Goal: Task Accomplishment & Management: Use online tool/utility

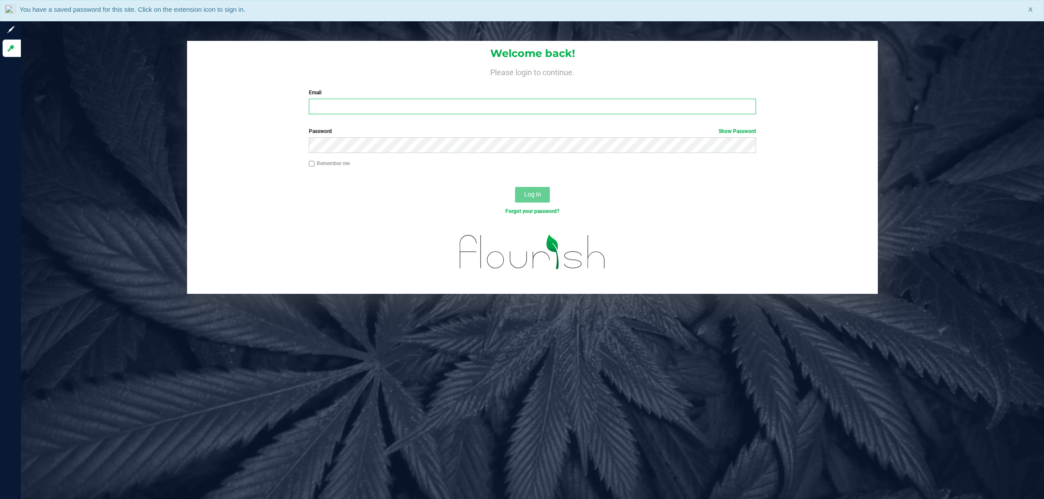
click at [382, 103] on input "Email" at bounding box center [533, 107] width 448 height 16
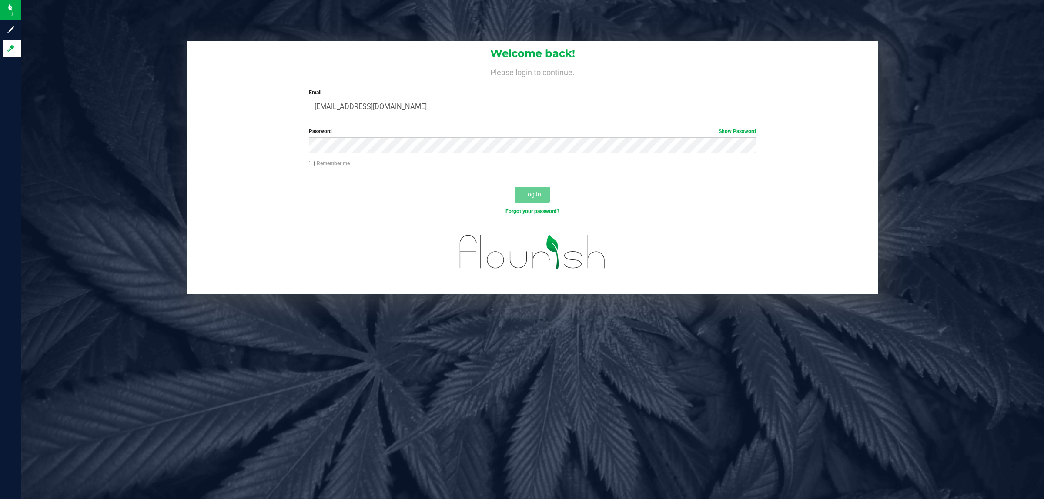
type input "[EMAIL_ADDRESS][DOMAIN_NAME]"
click at [515, 187] on button "Log In" at bounding box center [532, 195] width 35 height 16
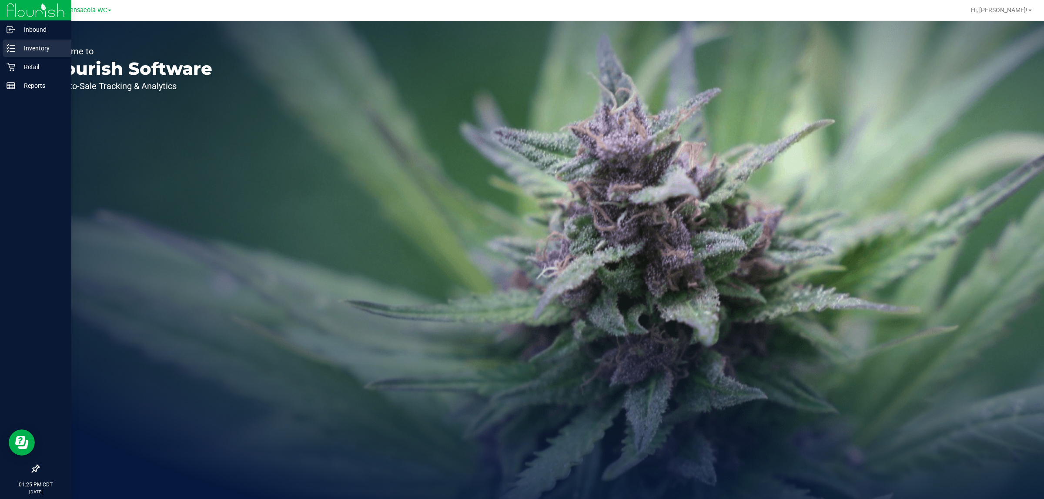
click at [18, 50] on p "Inventory" at bounding box center [41, 48] width 52 height 10
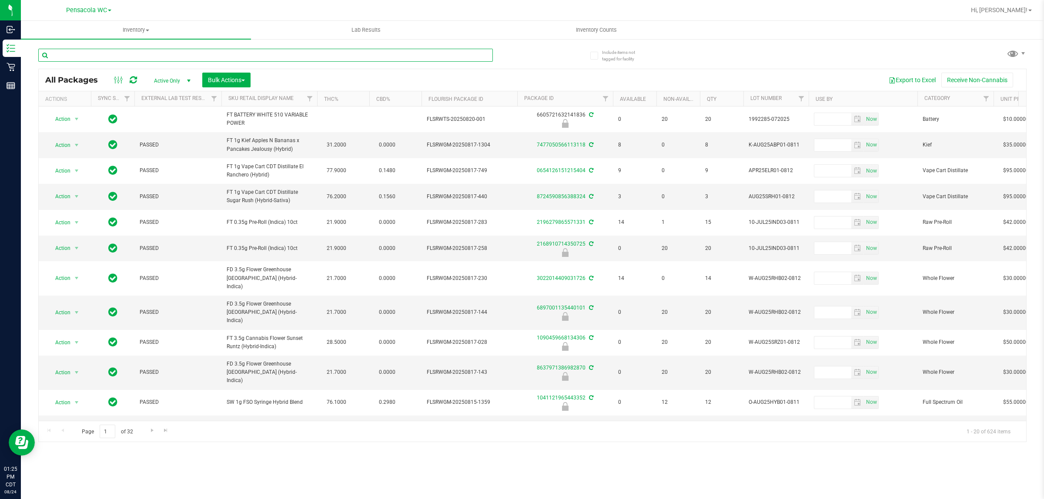
drag, startPoint x: 198, startPoint y: 72, endPoint x: 187, endPoint y: 53, distance: 22.4
click at [187, 53] on input "text" at bounding box center [265, 55] width 455 height 13
click at [104, 55] on input "text" at bounding box center [265, 55] width 455 height 13
type input "4069879145738781"
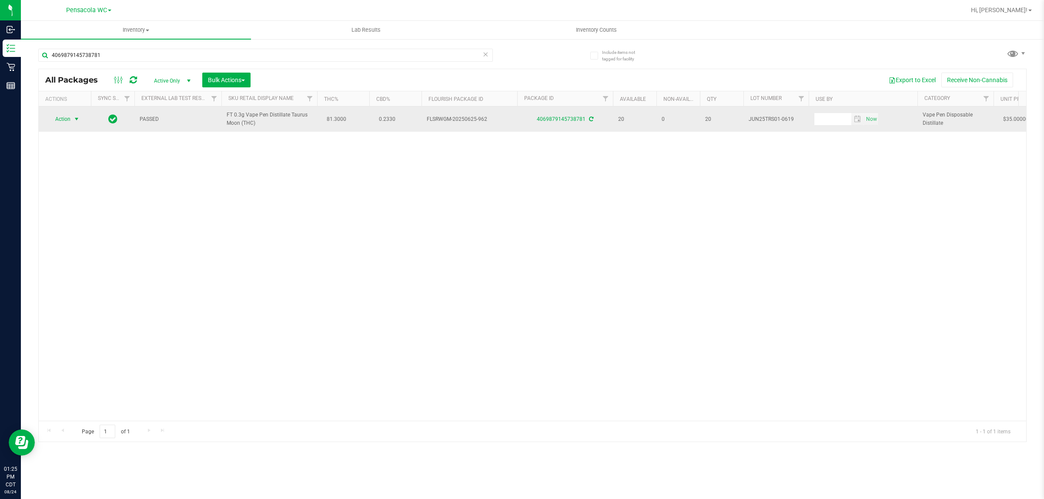
click at [77, 120] on span "select" at bounding box center [76, 119] width 7 height 7
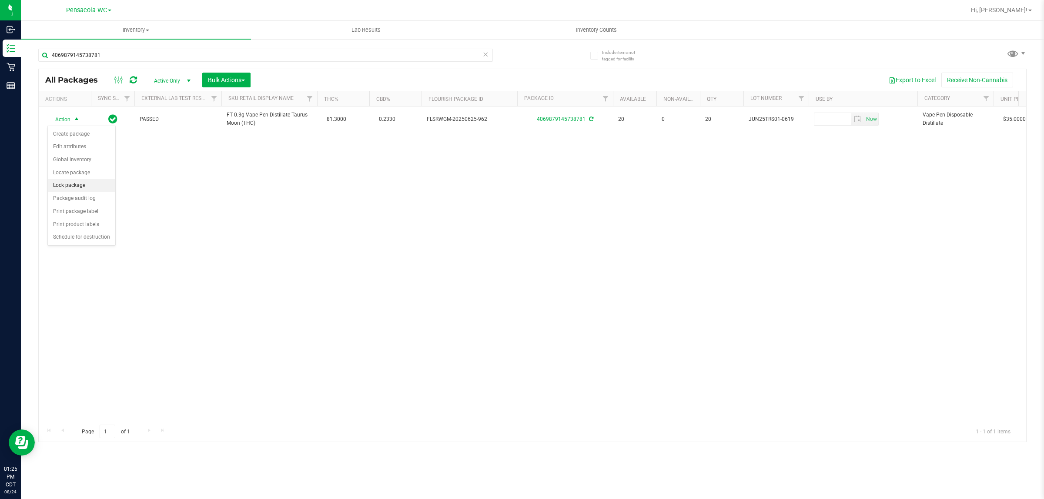
click at [79, 186] on li "Lock package" at bounding box center [81, 185] width 67 height 13
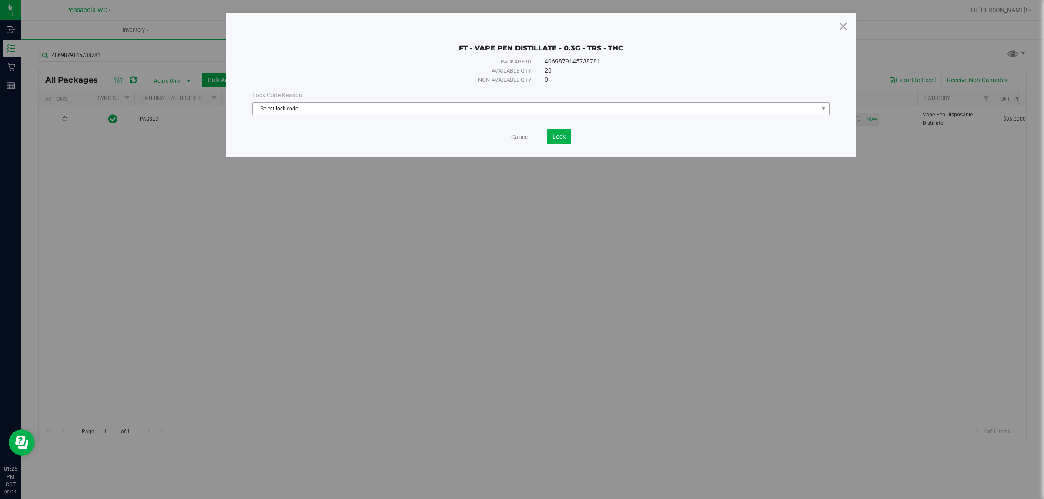
click at [373, 112] on span "Select lock code" at bounding box center [536, 109] width 566 height 12
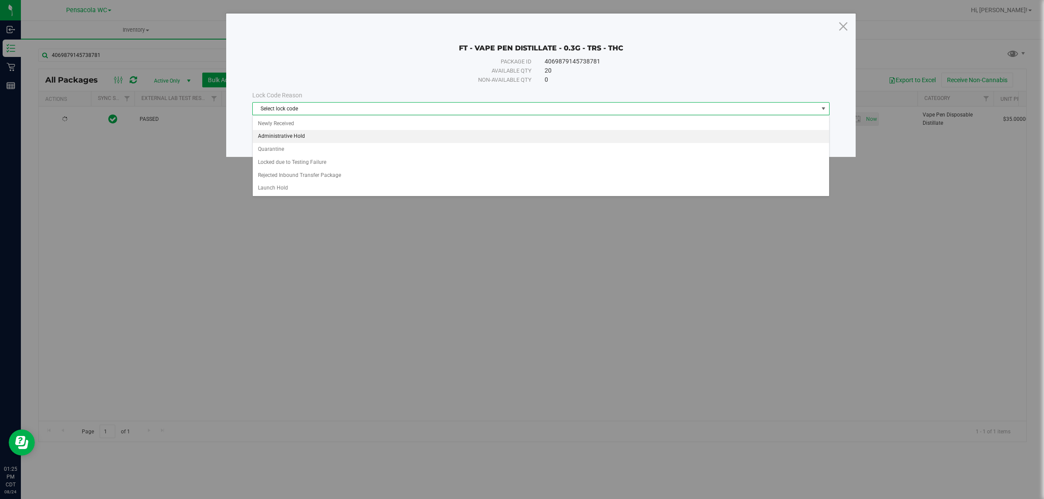
click at [305, 137] on li "Administrative Hold" at bounding box center [541, 136] width 576 height 13
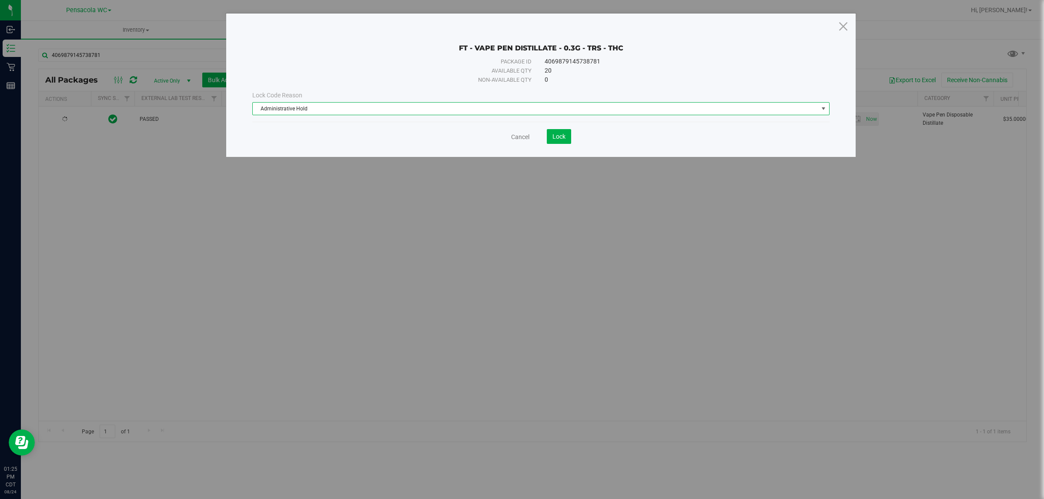
click at [388, 107] on span "Administrative Hold" at bounding box center [536, 109] width 566 height 12
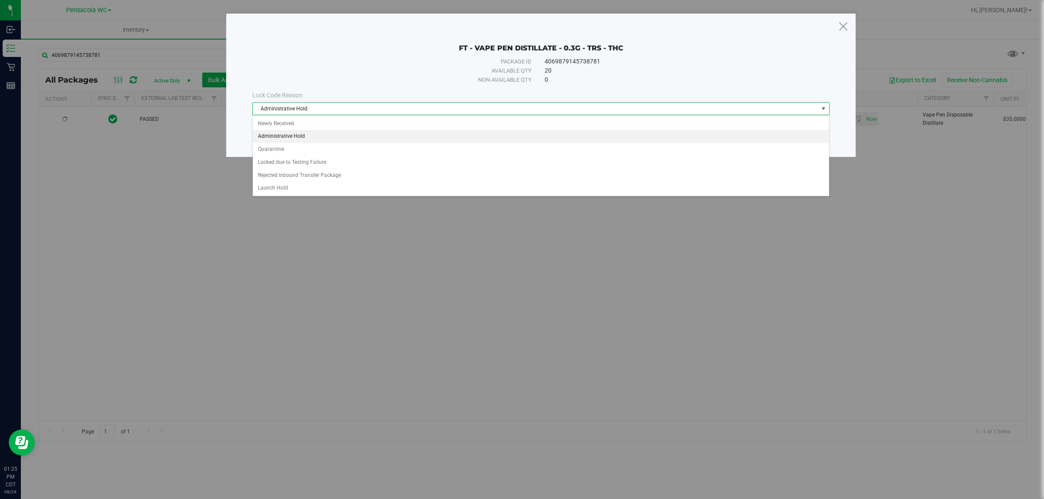
click at [359, 108] on span "Administrative Hold" at bounding box center [536, 109] width 566 height 12
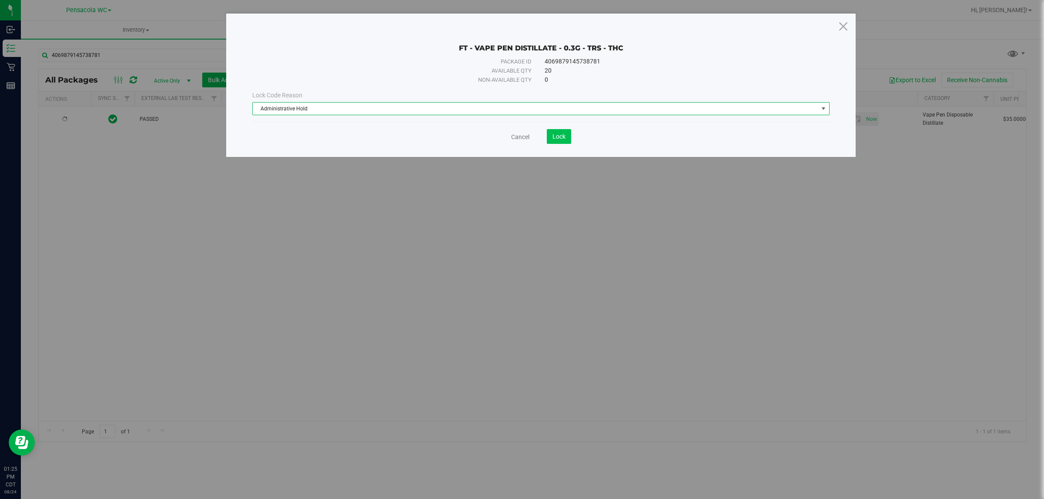
click at [556, 137] on span "Lock" at bounding box center [558, 136] width 13 height 7
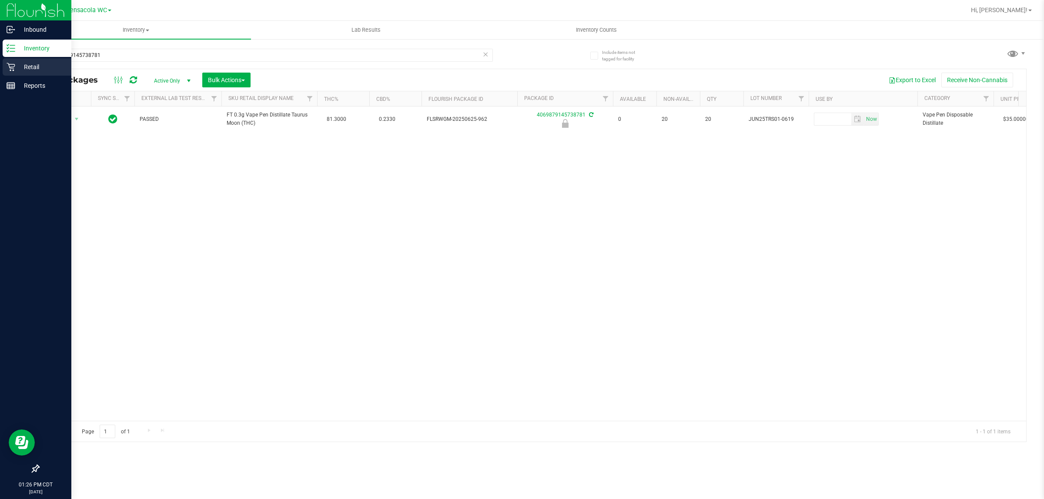
click at [19, 62] on p "Retail" at bounding box center [41, 67] width 52 height 10
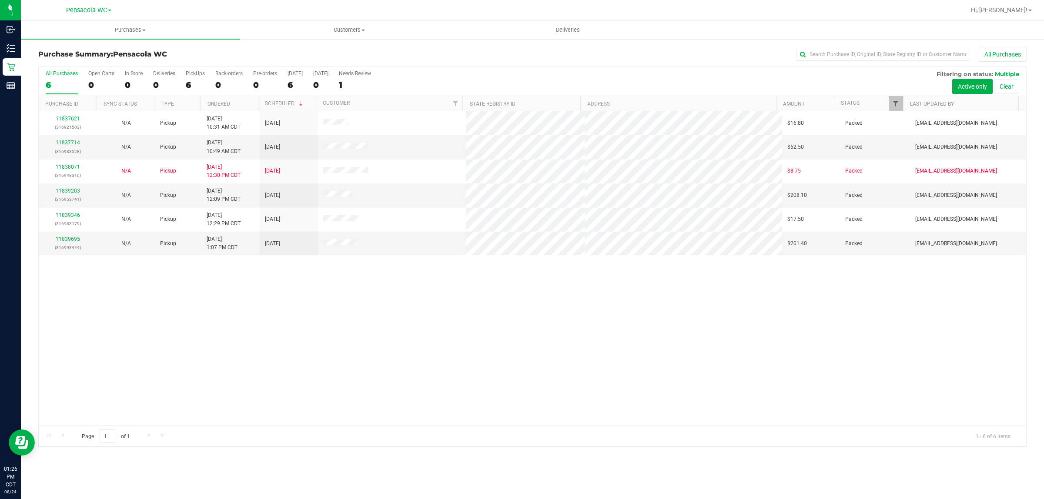
click at [894, 104] on span "Filter" at bounding box center [895, 103] width 7 height 7
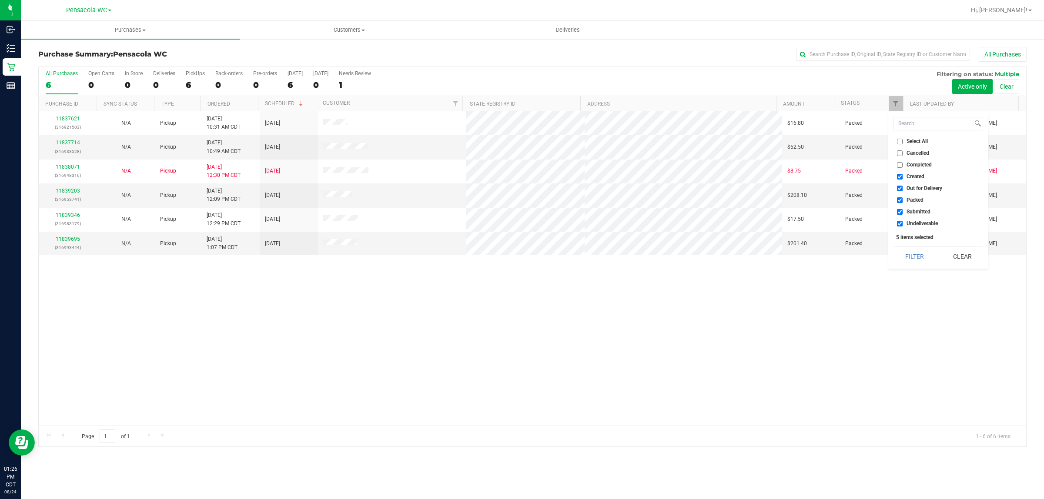
click at [913, 153] on span "Cancelled" at bounding box center [918, 153] width 23 height 5
click at [903, 153] on input "Cancelled" at bounding box center [900, 154] width 6 height 6
checkbox input "true"
click at [900, 141] on input "Select All" at bounding box center [900, 142] width 6 height 6
checkbox input "true"
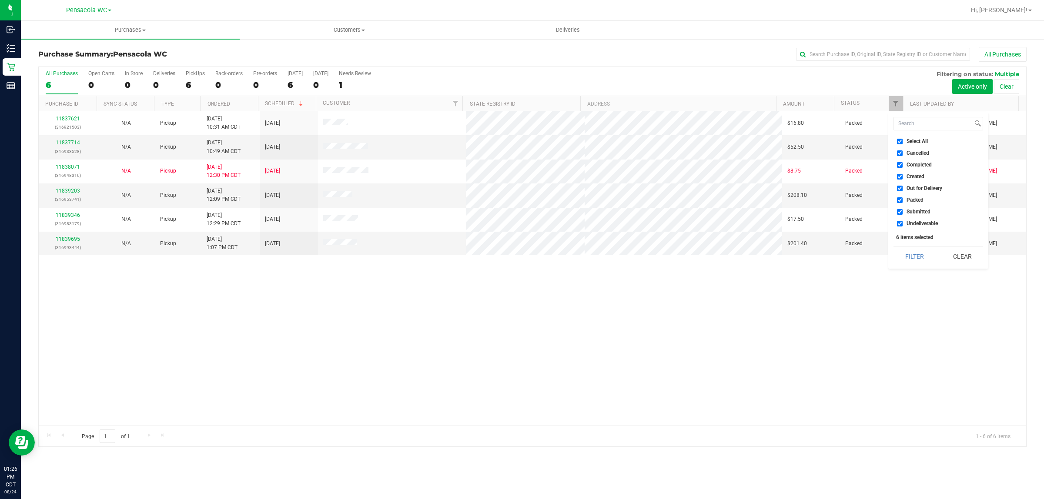
checkbox input "true"
click at [925, 139] on span "Select All" at bounding box center [917, 141] width 21 height 5
click at [903, 139] on input "Select All" at bounding box center [900, 142] width 6 height 6
checkbox input "false"
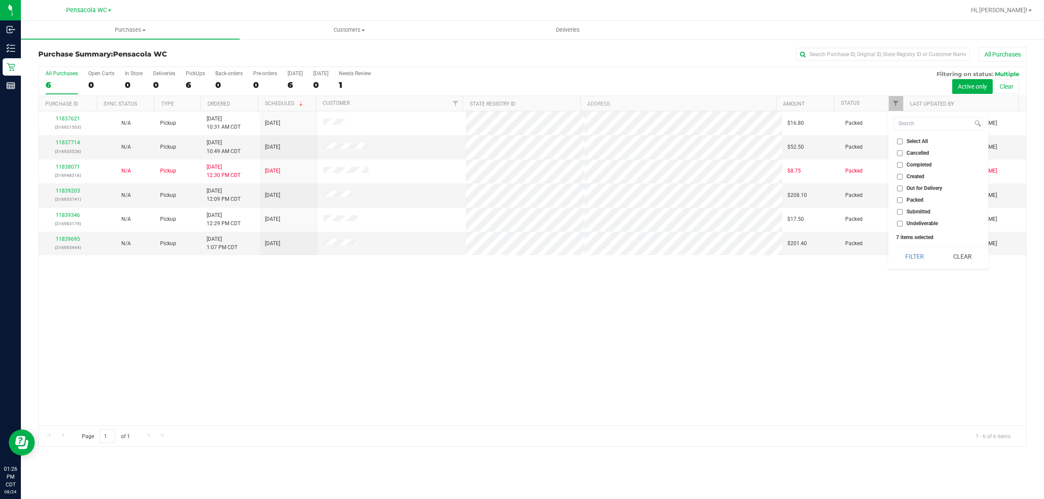
checkbox input "false"
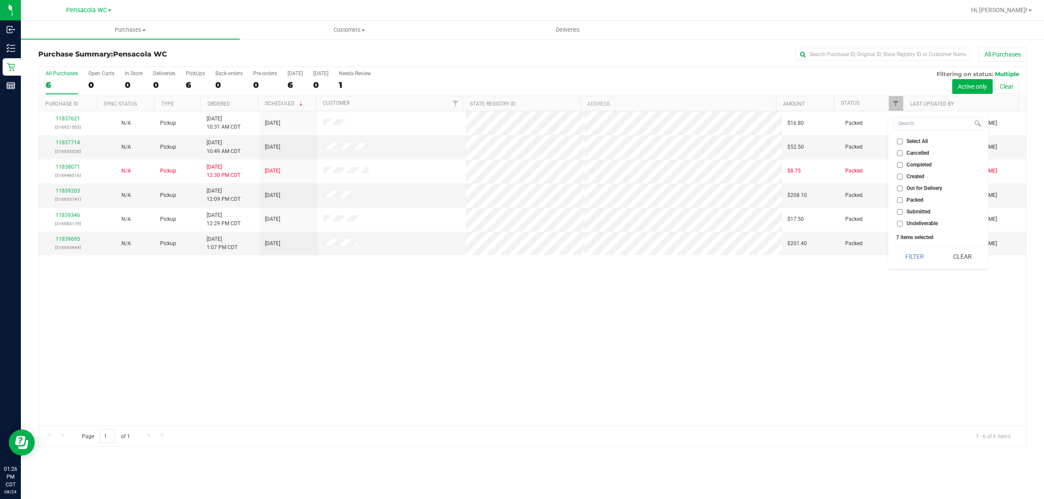
checkbox input "false"
click at [924, 214] on span "Submitted" at bounding box center [919, 211] width 24 height 5
click at [903, 214] on input "Submitted" at bounding box center [900, 212] width 6 height 6
checkbox input "true"
click at [906, 257] on button "Filter" at bounding box center [915, 256] width 42 height 19
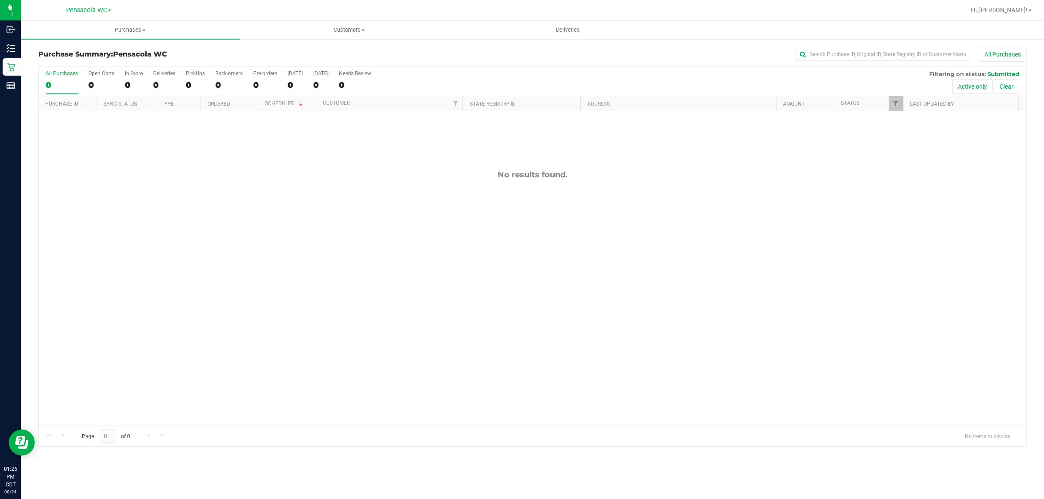
click at [405, 260] on div "No results found." at bounding box center [532, 297] width 987 height 373
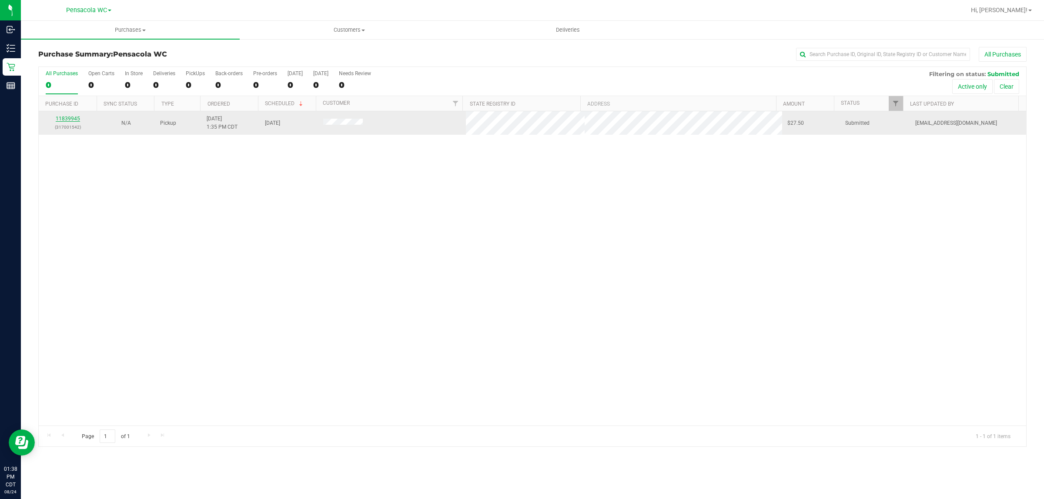
click at [57, 121] on link "11839945" at bounding box center [68, 119] width 24 height 6
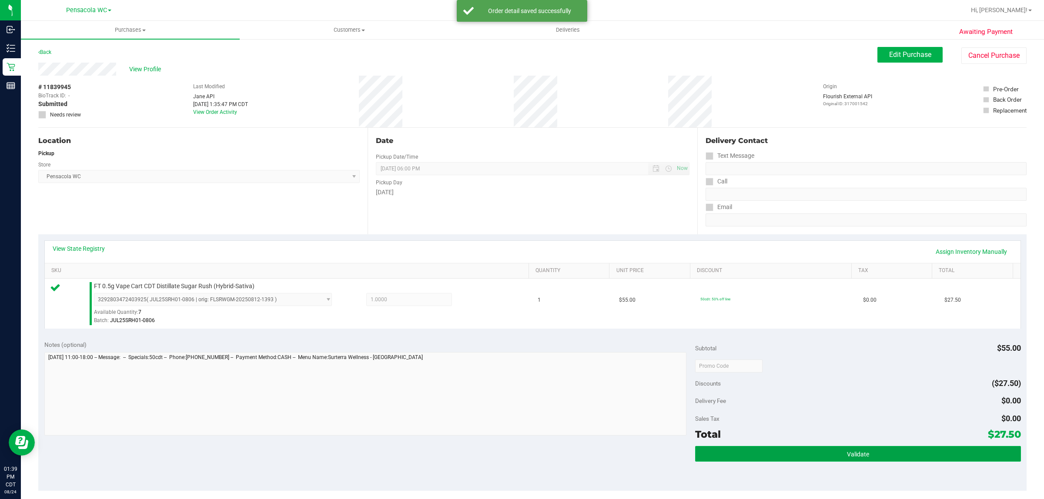
click at [812, 449] on button "Validate" at bounding box center [857, 454] width 325 height 16
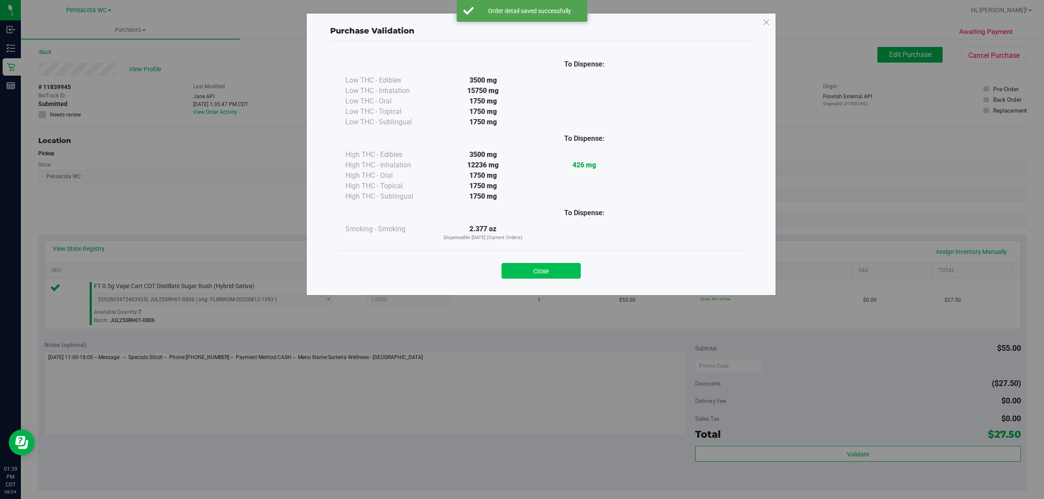
click at [541, 272] on button "Close" at bounding box center [541, 271] width 79 height 16
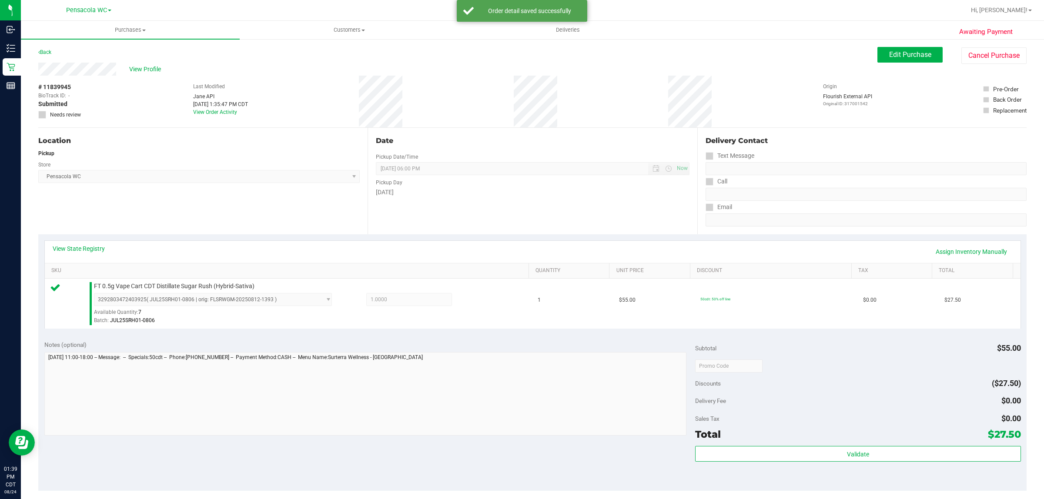
scroll to position [92, 0]
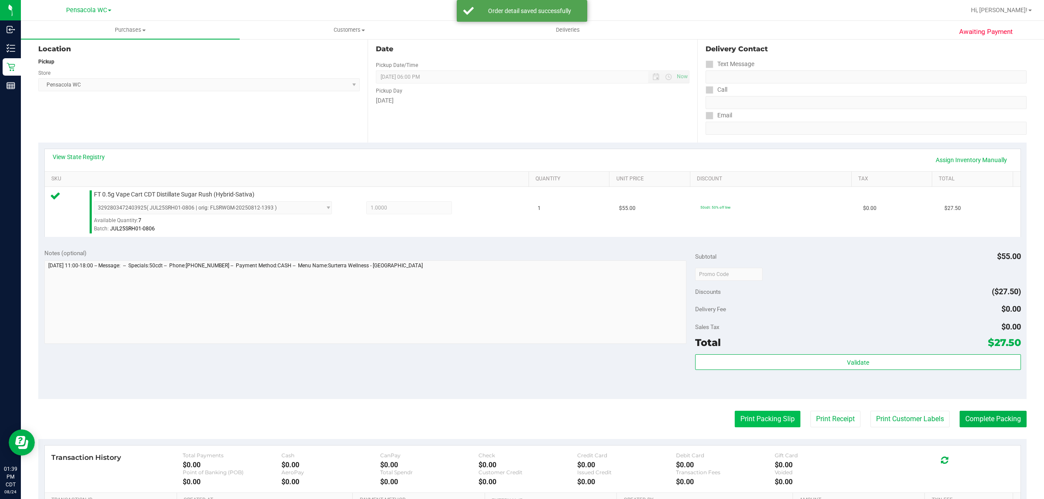
click at [735, 427] on button "Print Packing Slip" at bounding box center [768, 419] width 66 height 17
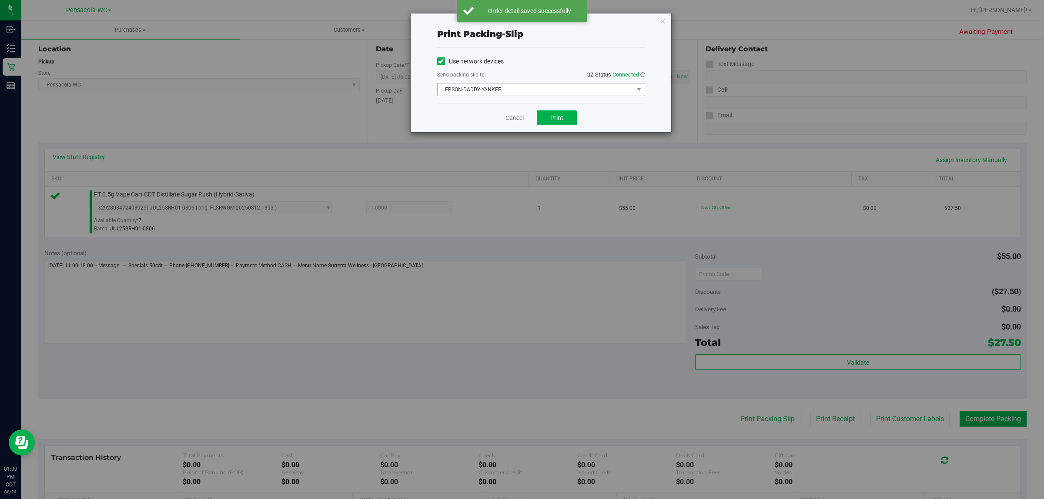
click at [552, 86] on span "EPSON-DADDY-YANKEE" at bounding box center [536, 90] width 196 height 12
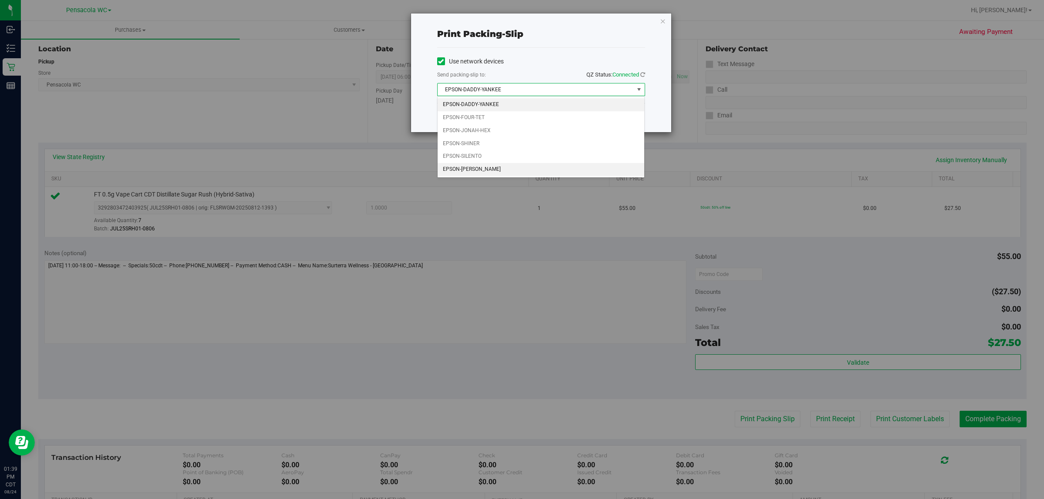
click at [512, 175] on li "EPSON-[PERSON_NAME]" at bounding box center [541, 169] width 207 height 13
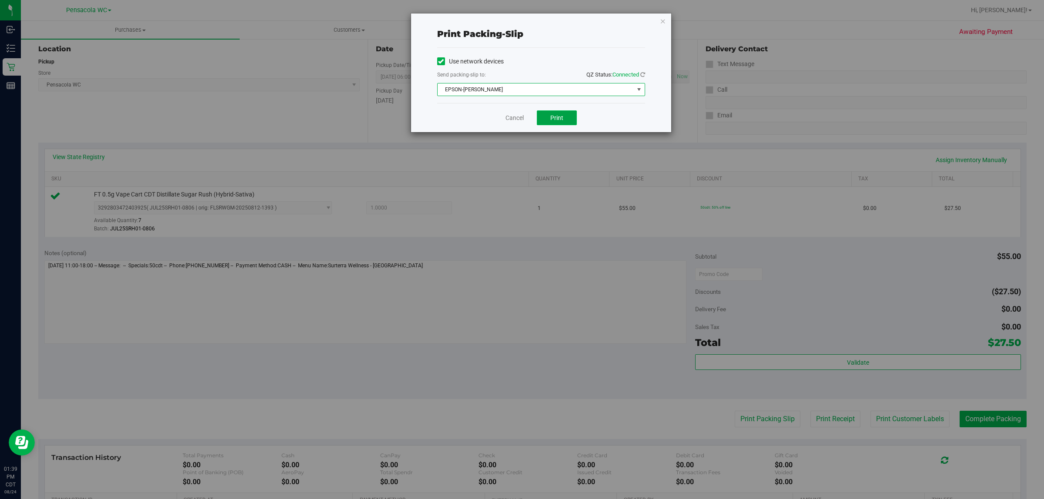
click at [570, 123] on button "Print" at bounding box center [557, 117] width 40 height 15
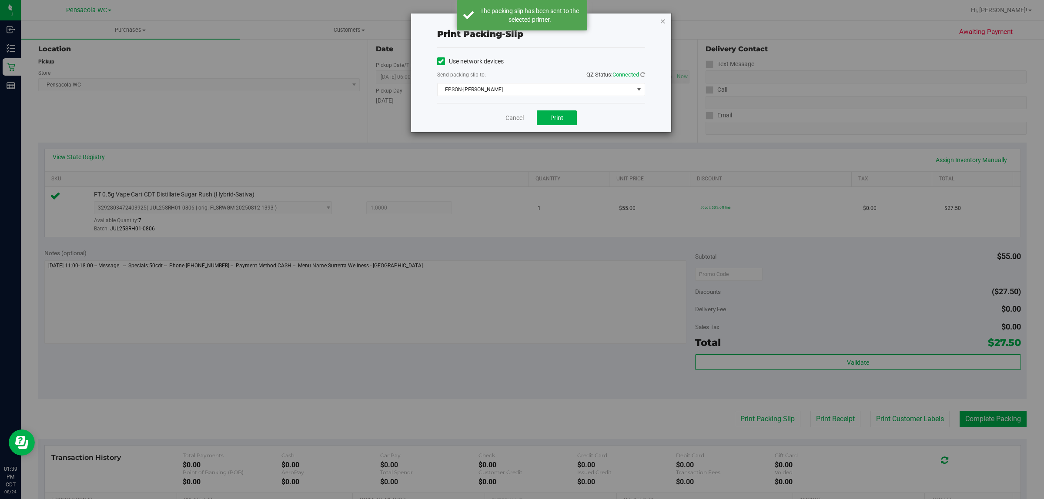
click at [666, 17] on icon "button" at bounding box center [663, 21] width 6 height 10
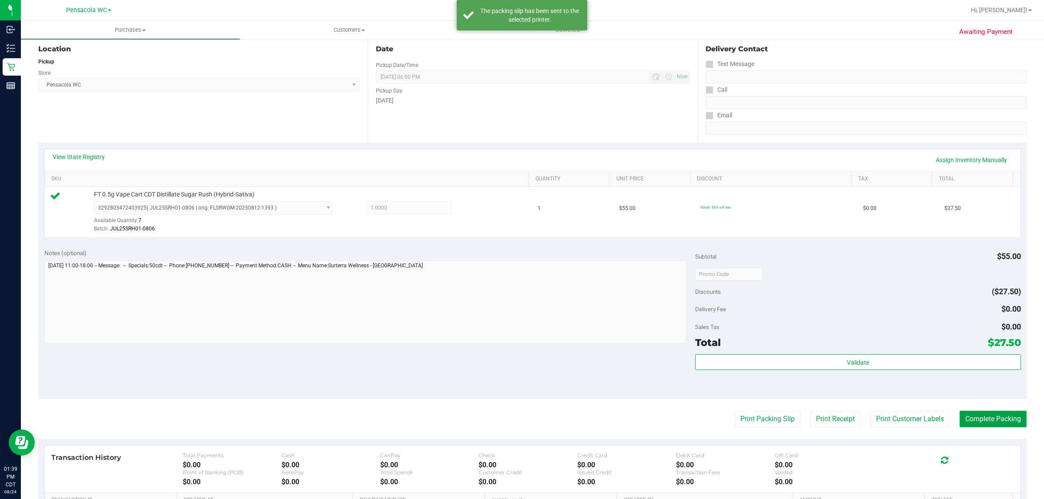
click at [992, 419] on button "Complete Packing" at bounding box center [993, 419] width 67 height 17
